Goal: Task Accomplishment & Management: Manage account settings

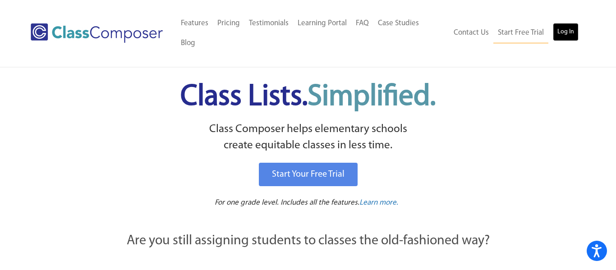
click at [568, 23] on link "Log In" at bounding box center [566, 32] width 26 height 18
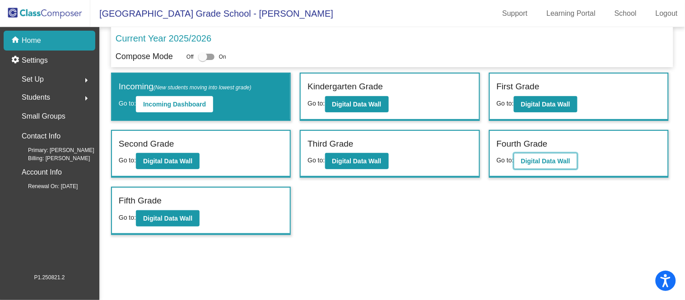
click at [538, 161] on b "Digital Data Wall" at bounding box center [545, 160] width 49 height 7
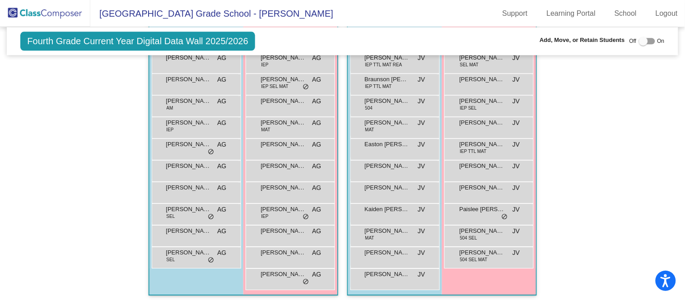
scroll to position [571, 0]
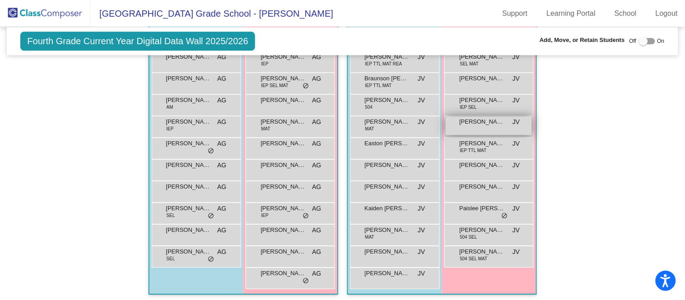
click at [486, 122] on span "Hailey Willey" at bounding box center [481, 121] width 45 height 9
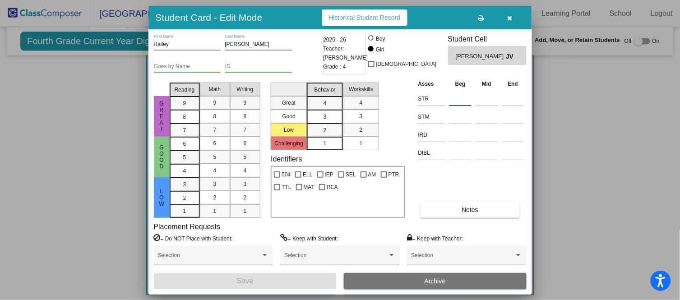
click at [460, 95] on input at bounding box center [460, 99] width 22 height 14
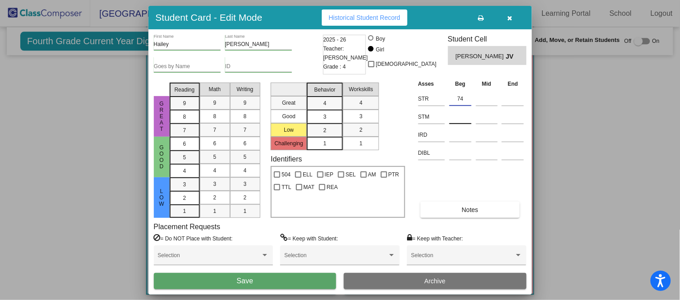
type input "74"
click at [456, 115] on input at bounding box center [460, 117] width 22 height 14
type input "58"
click at [305, 282] on button "Save" at bounding box center [245, 281] width 183 height 16
